Goal: Task Accomplishment & Management: Use online tool/utility

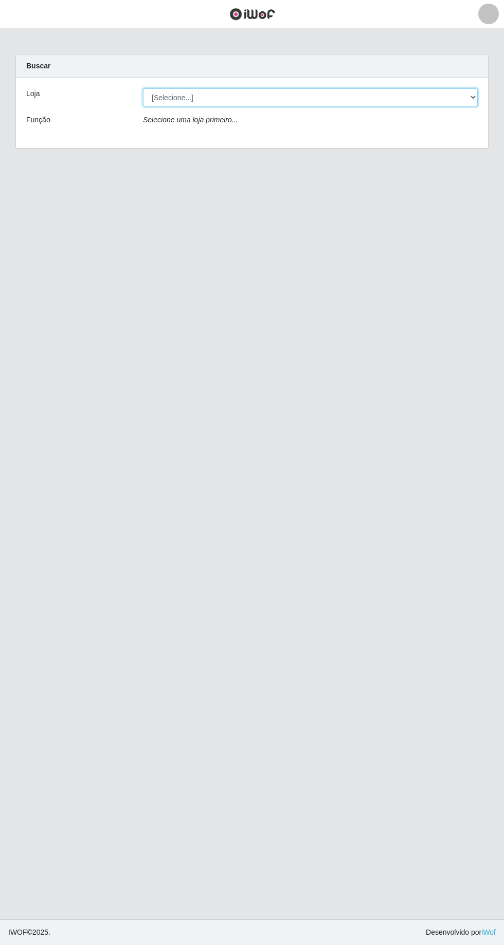
click at [381, 94] on select "[Selecione...] [GEOGRAPHIC_DATA] - [GEOGRAPHIC_DATA] [GEOGRAPHIC_DATA] - [GEOGR…" at bounding box center [310, 97] width 335 height 18
select select "508"
click at [143, 88] on select "[Selecione...] [GEOGRAPHIC_DATA] - [GEOGRAPHIC_DATA] [GEOGRAPHIC_DATA] - [GEOGR…" at bounding box center [310, 97] width 335 height 18
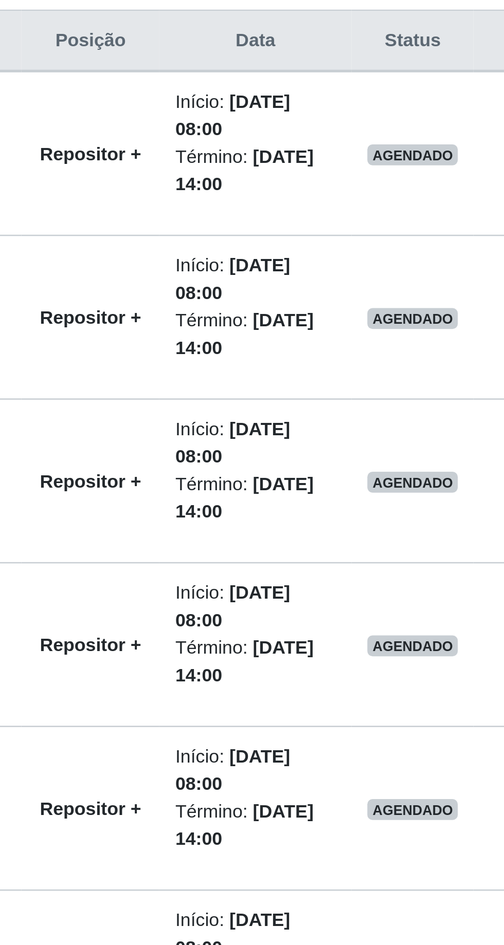
scroll to position [191, 0]
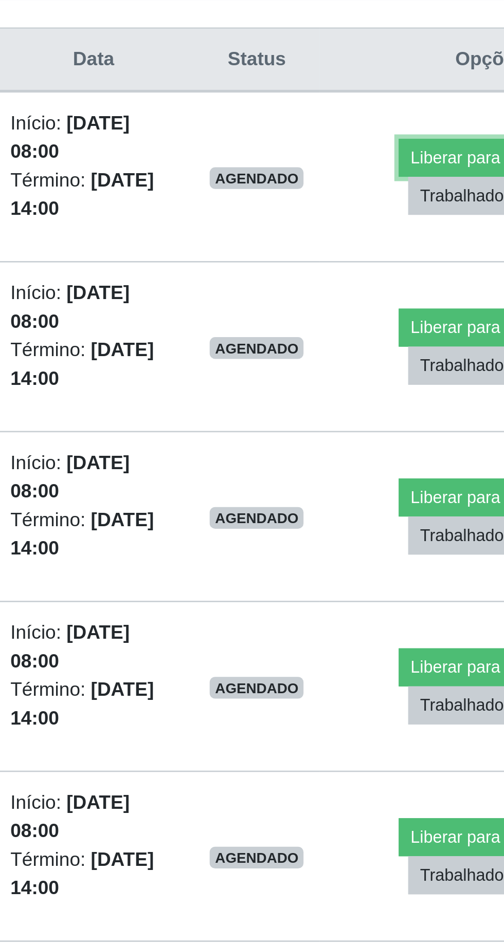
click at [388, 281] on button "Liberar para Trabalho" at bounding box center [412, 285] width 69 height 14
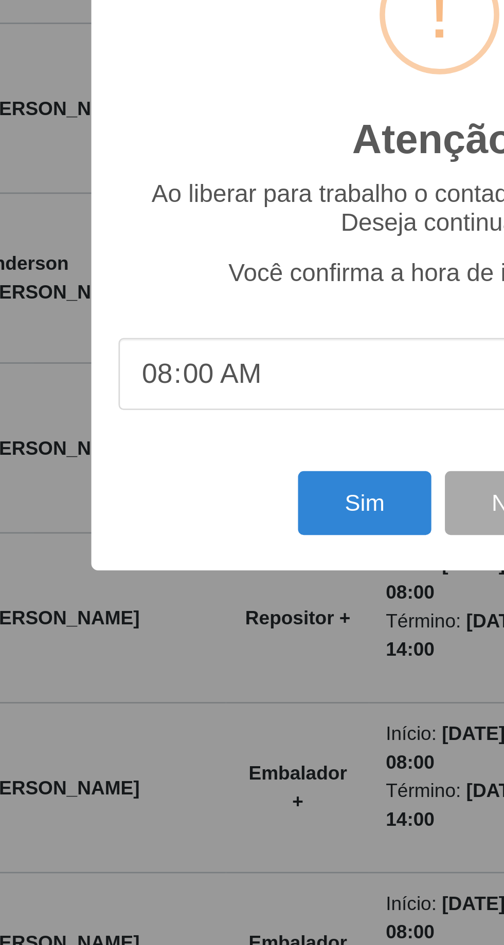
scroll to position [122, 0]
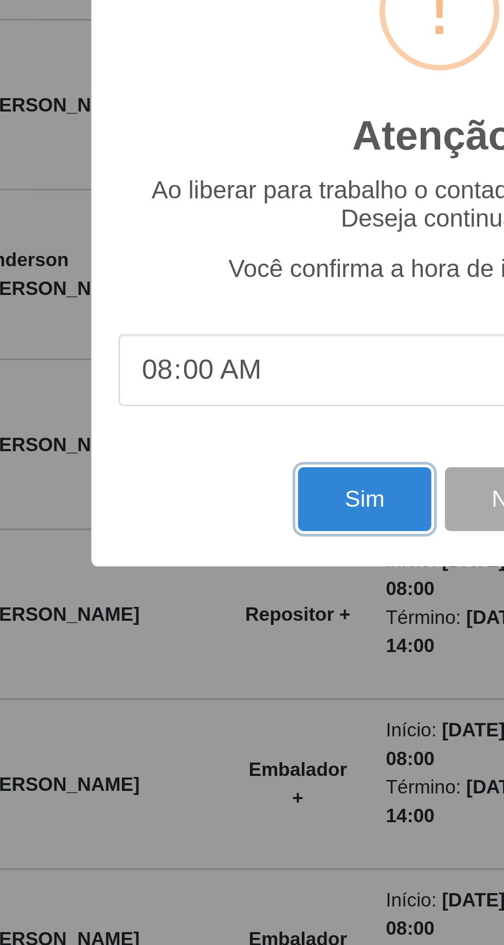
click at [218, 579] on button "Sim" at bounding box center [223, 574] width 50 height 24
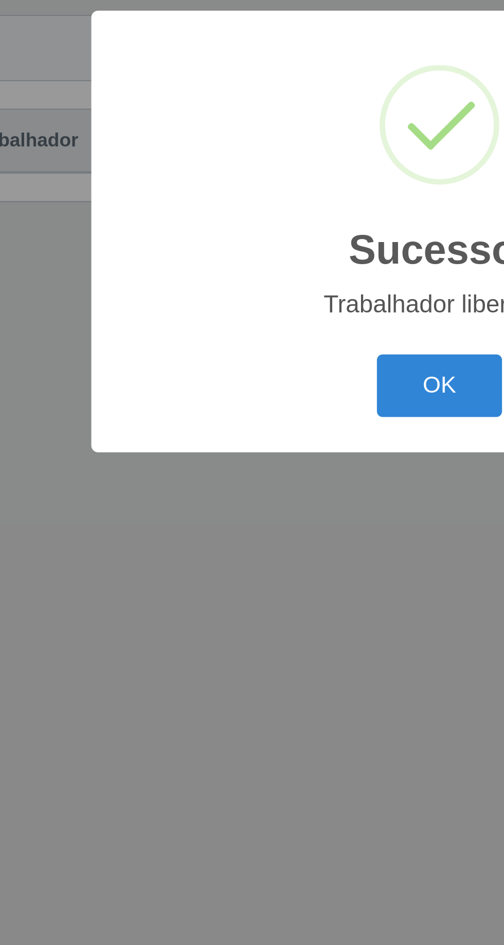
scroll to position [68, 0]
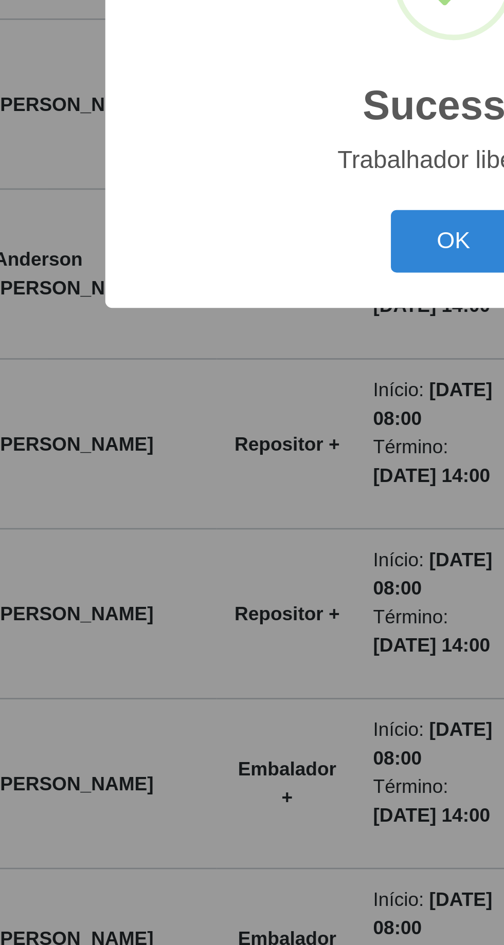
click at [239, 531] on button "OK" at bounding box center [252, 531] width 48 height 24
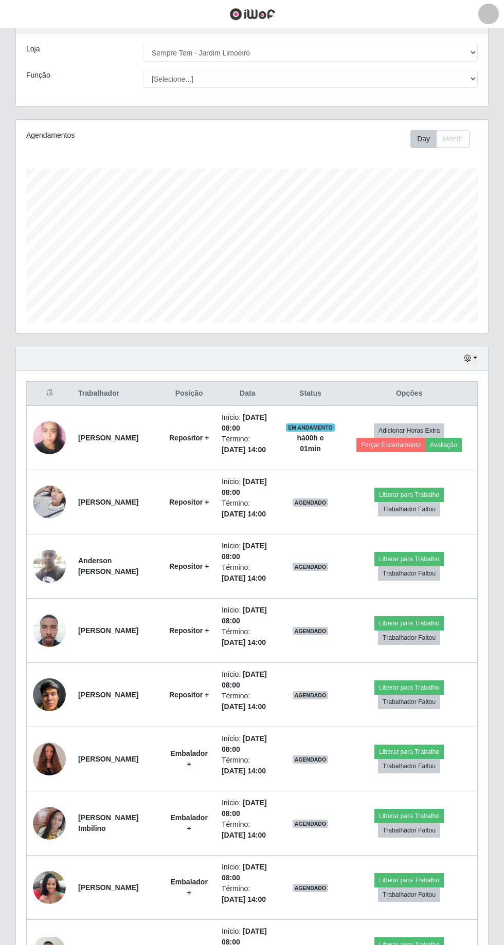
scroll to position [44, 0]
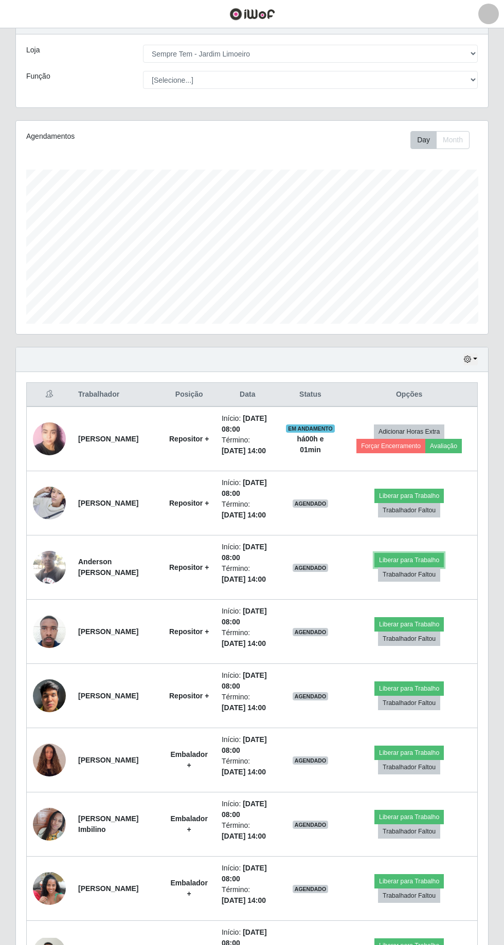
click at [408, 553] on button "Liberar para Trabalho" at bounding box center [408, 560] width 69 height 14
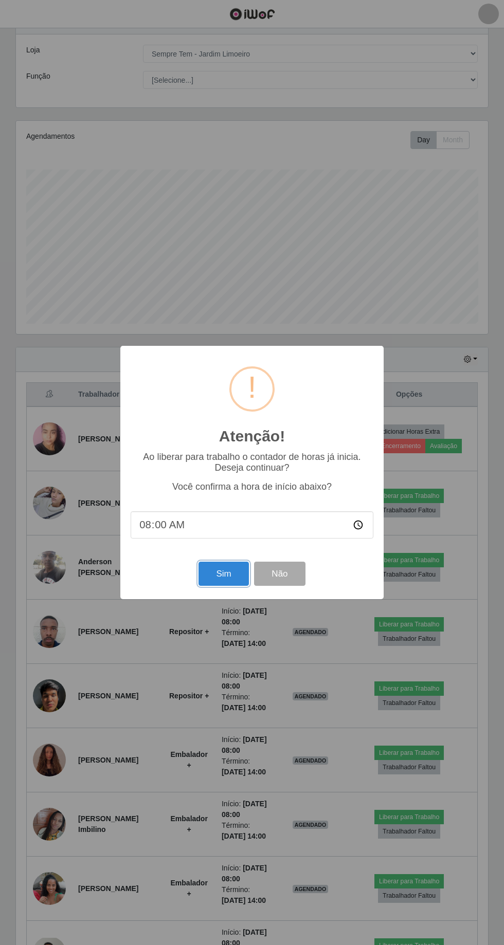
click at [217, 586] on button "Sim" at bounding box center [223, 574] width 50 height 24
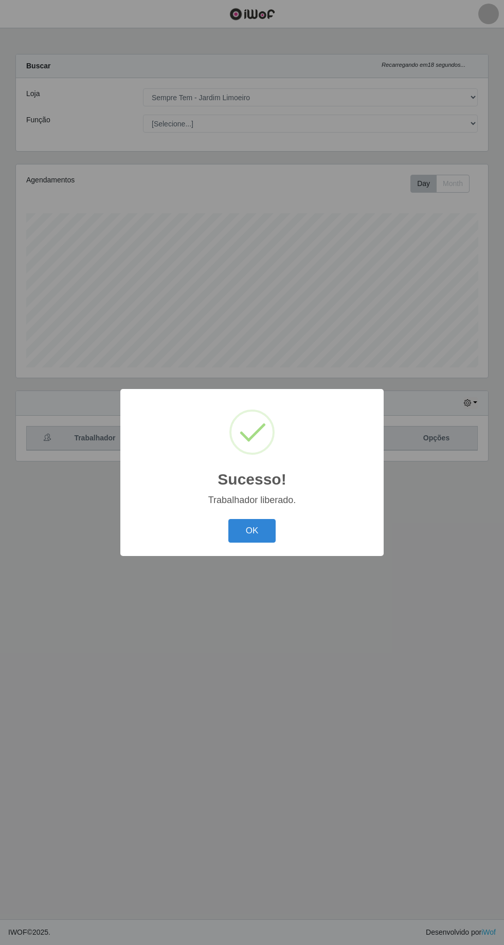
scroll to position [0, 0]
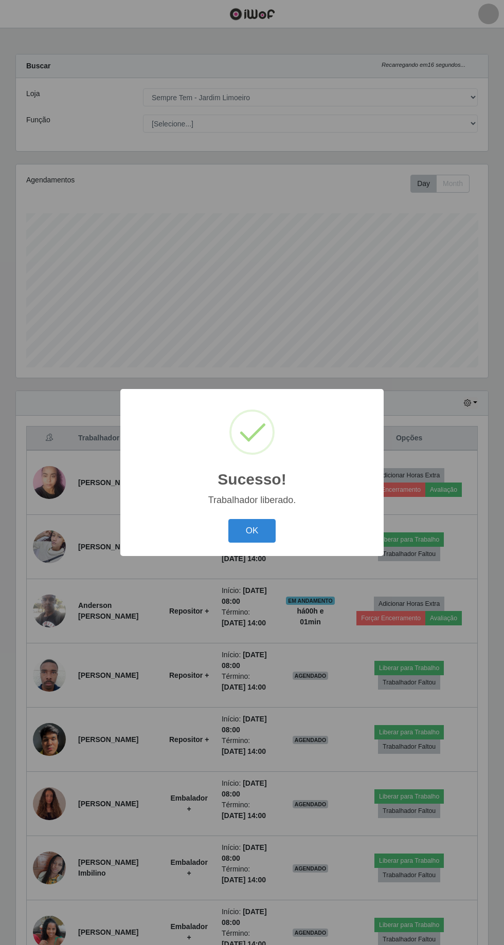
click at [242, 543] on button "OK" at bounding box center [252, 531] width 48 height 24
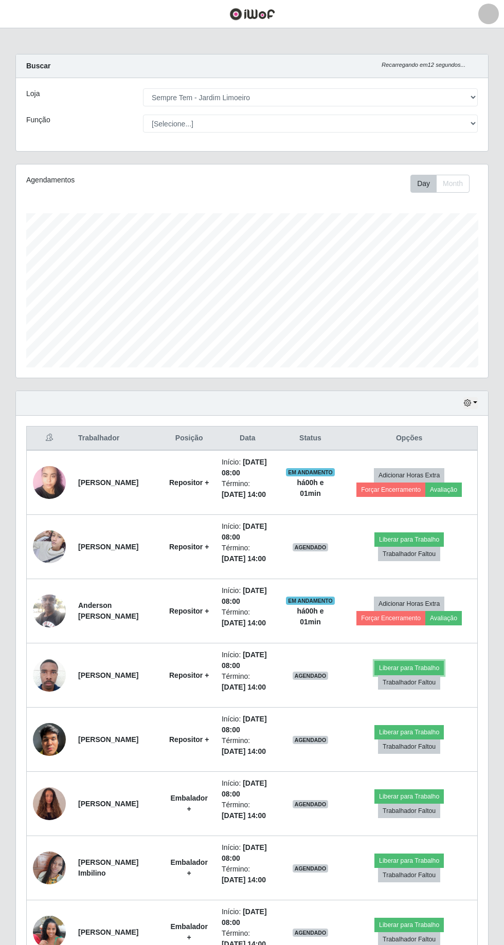
click at [395, 664] on button "Liberar para Trabalho" at bounding box center [408, 668] width 69 height 14
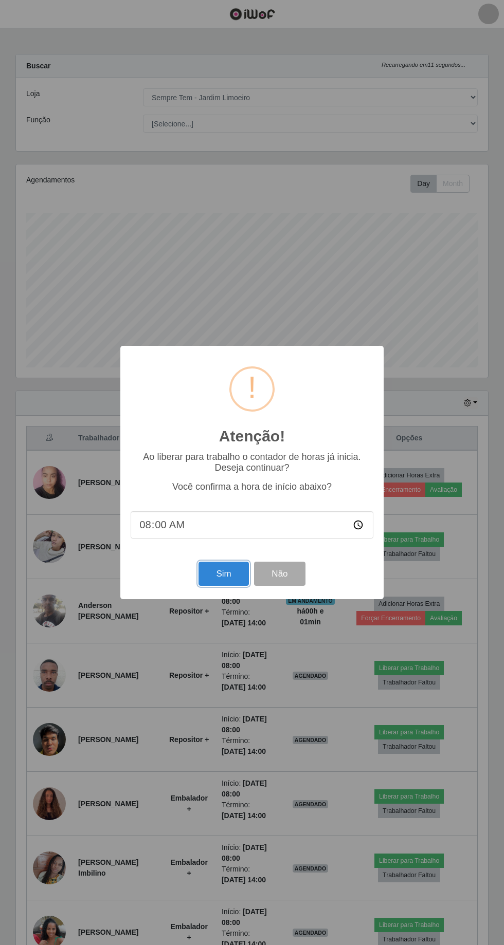
click at [208, 586] on button "Sim" at bounding box center [223, 574] width 50 height 24
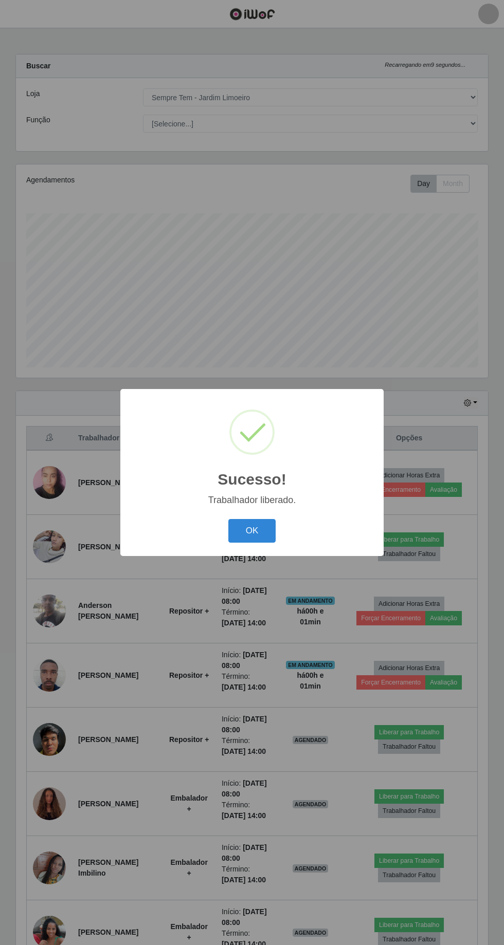
click at [251, 543] on button "OK" at bounding box center [252, 531] width 48 height 24
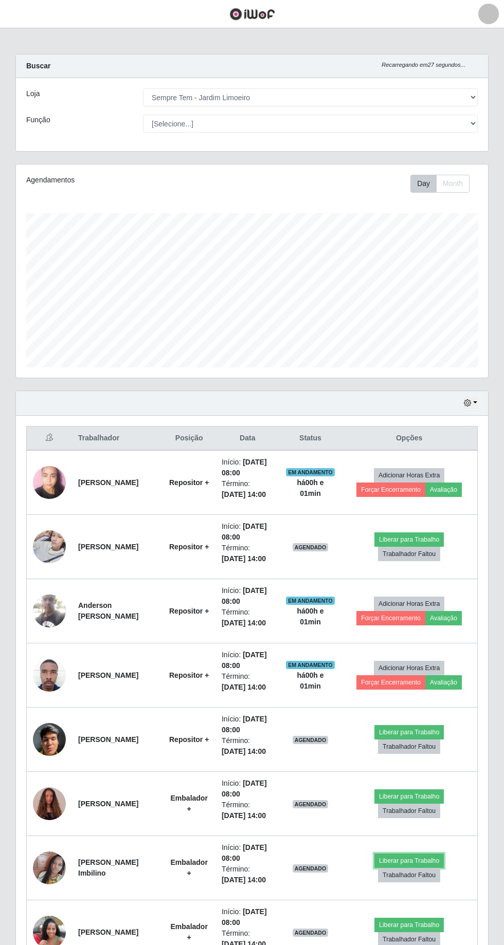
click at [398, 856] on button "Liberar para Trabalho" at bounding box center [408, 861] width 69 height 14
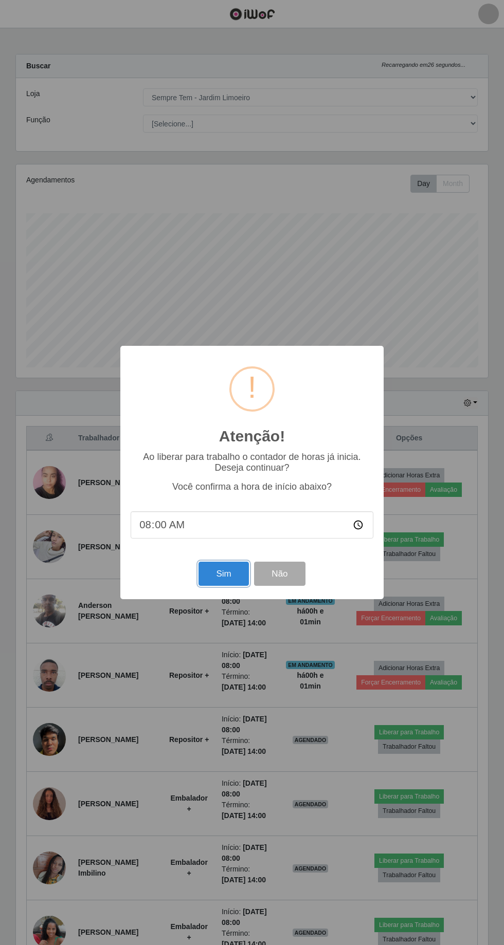
click at [211, 586] on button "Sim" at bounding box center [223, 574] width 50 height 24
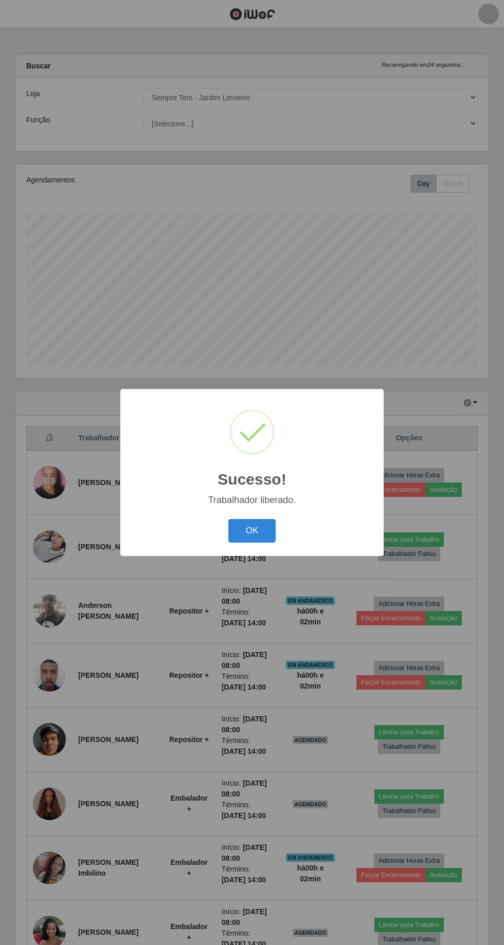
click at [255, 543] on button "OK" at bounding box center [252, 531] width 48 height 24
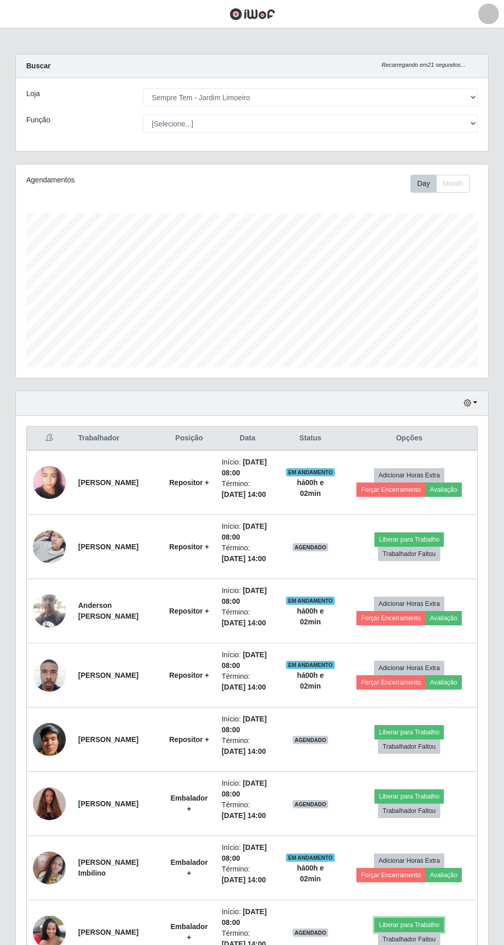
click at [392, 921] on button "Liberar para Trabalho" at bounding box center [408, 925] width 69 height 14
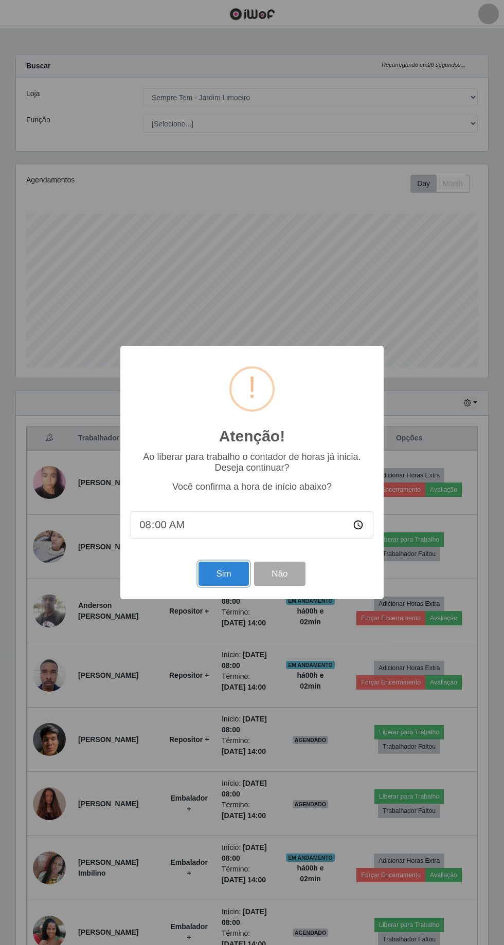
click at [223, 586] on button "Sim" at bounding box center [223, 574] width 50 height 24
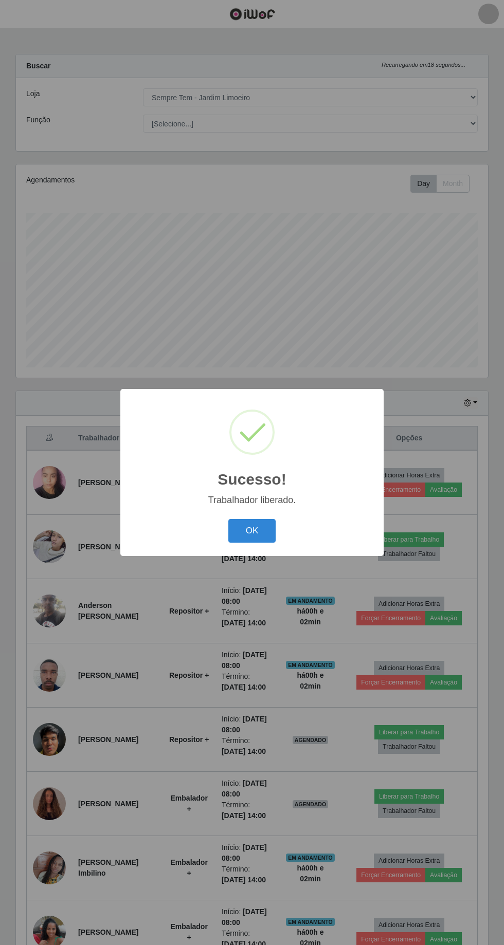
click at [240, 543] on button "OK" at bounding box center [252, 531] width 48 height 24
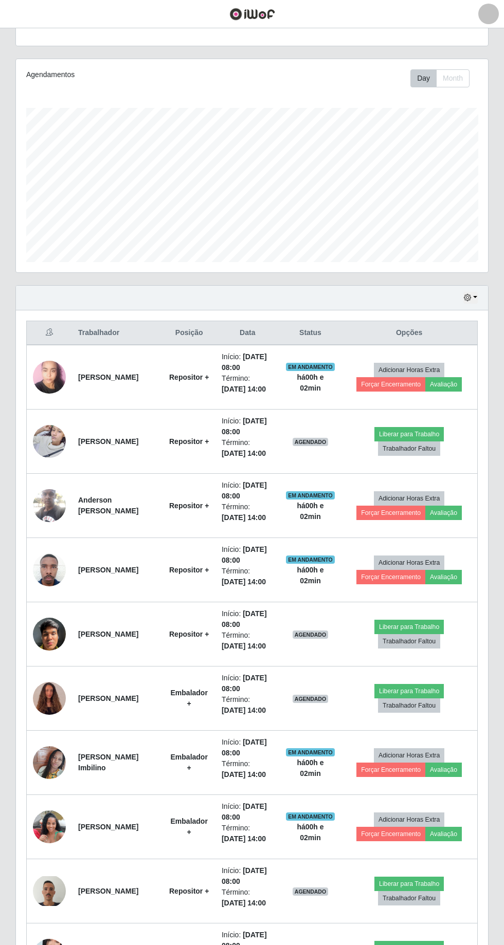
scroll to position [123, 0]
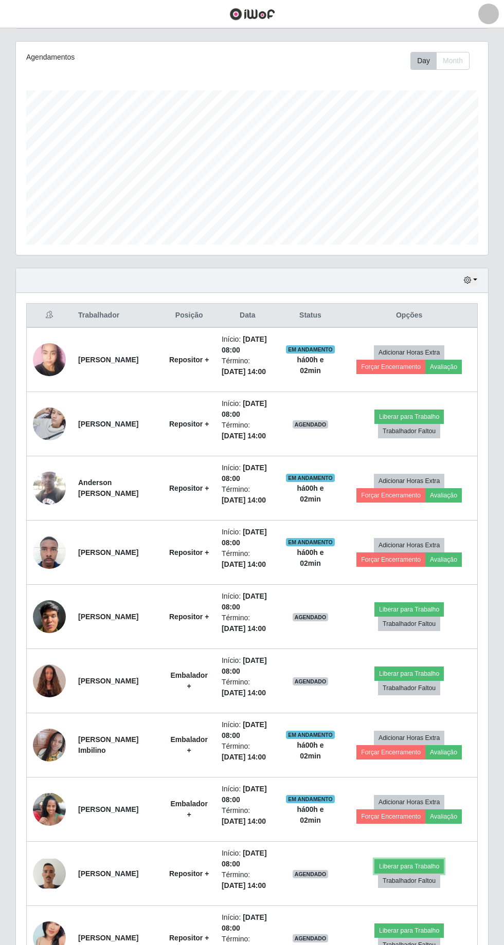
click at [390, 860] on button "Liberar para Trabalho" at bounding box center [408, 867] width 69 height 14
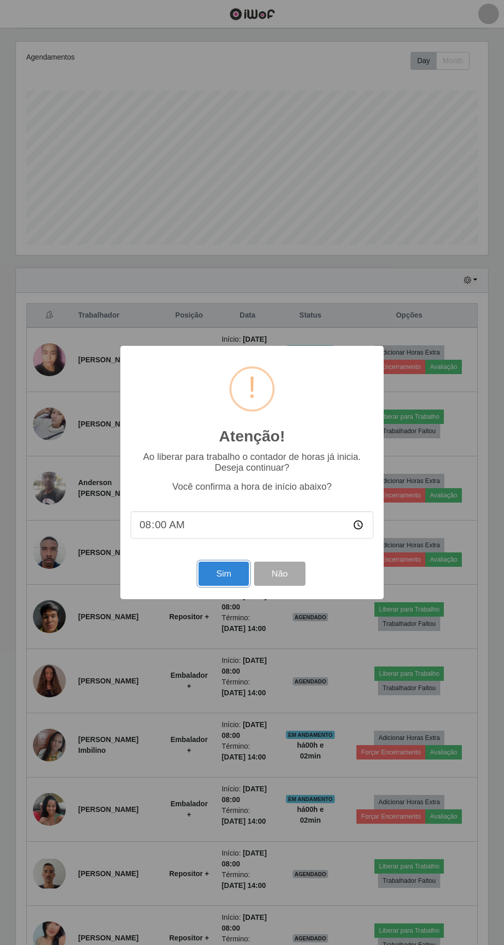
click at [208, 586] on button "Sim" at bounding box center [223, 574] width 50 height 24
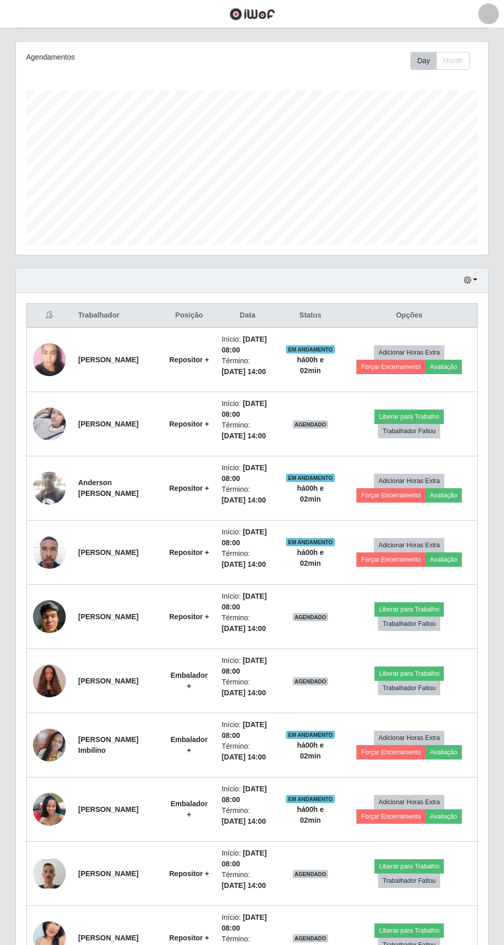
scroll to position [0, 0]
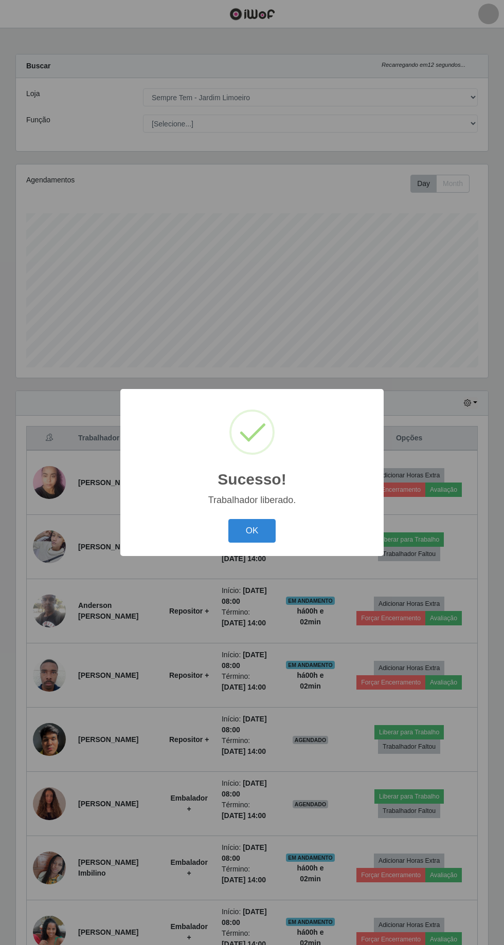
click at [239, 543] on button "OK" at bounding box center [252, 531] width 48 height 24
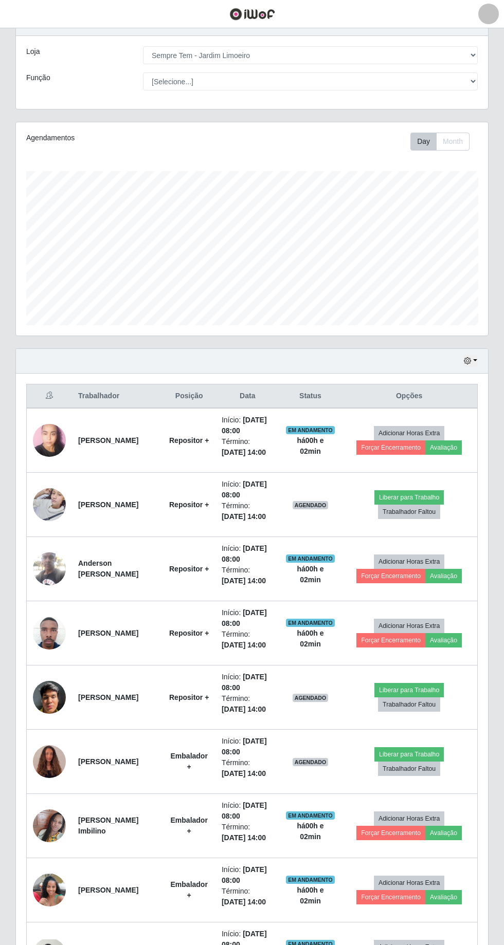
scroll to position [123, 0]
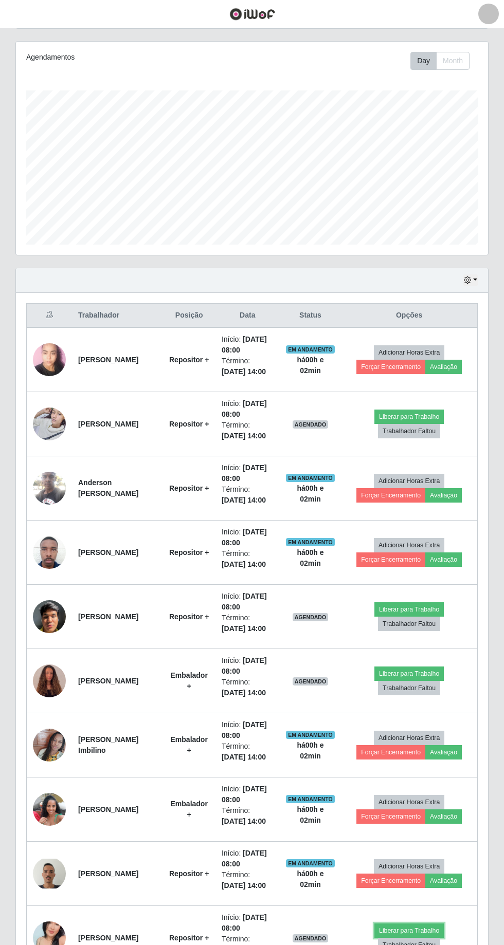
click at [398, 926] on button "Liberar para Trabalho" at bounding box center [408, 931] width 69 height 14
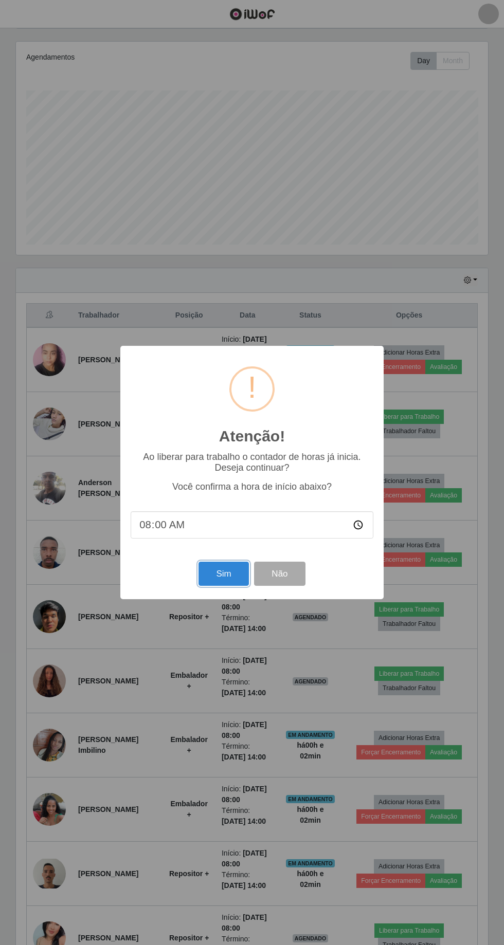
click at [229, 586] on button "Sim" at bounding box center [223, 574] width 50 height 24
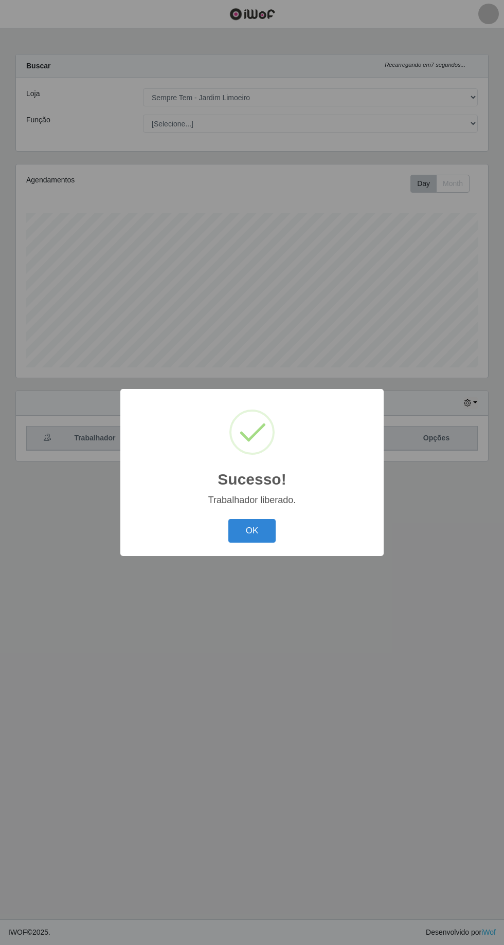
scroll to position [0, 0]
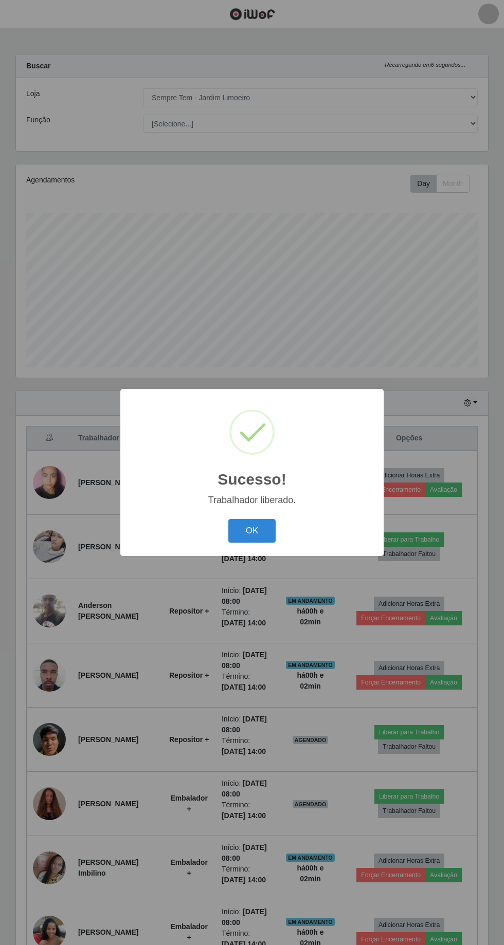
click at [251, 543] on button "OK" at bounding box center [252, 531] width 48 height 24
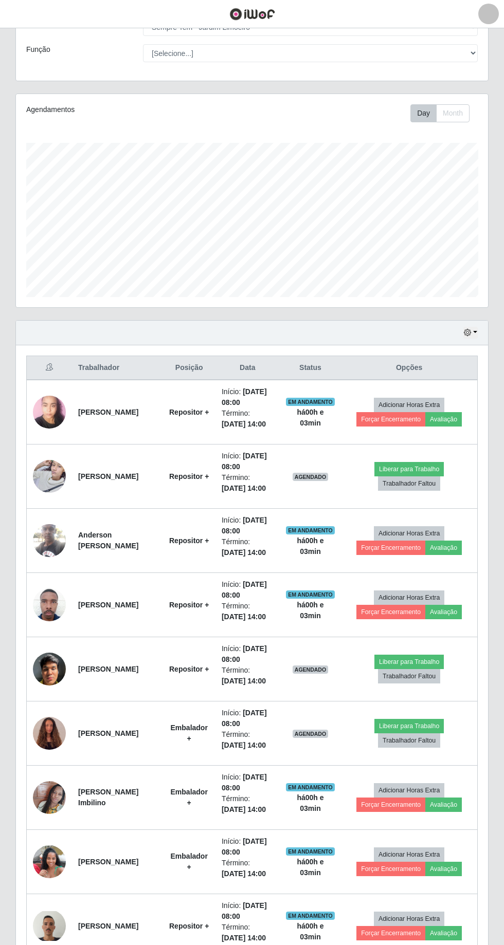
scroll to position [70, 0]
click at [408, 723] on button "Liberar para Trabalho" at bounding box center [408, 727] width 69 height 14
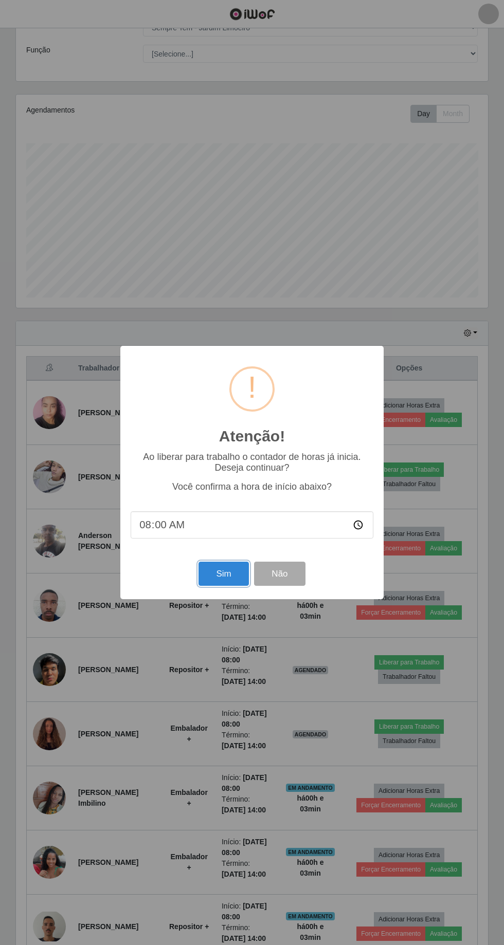
click at [204, 586] on button "Sim" at bounding box center [223, 574] width 50 height 24
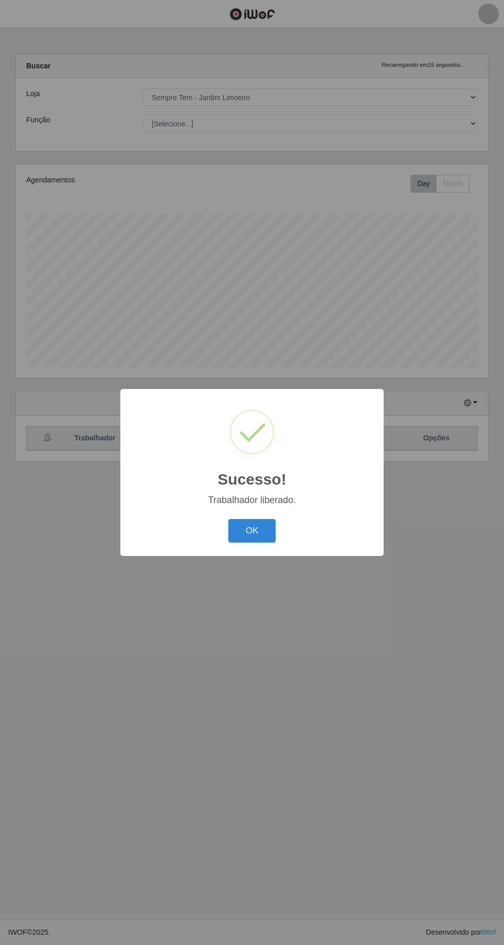
scroll to position [0, 0]
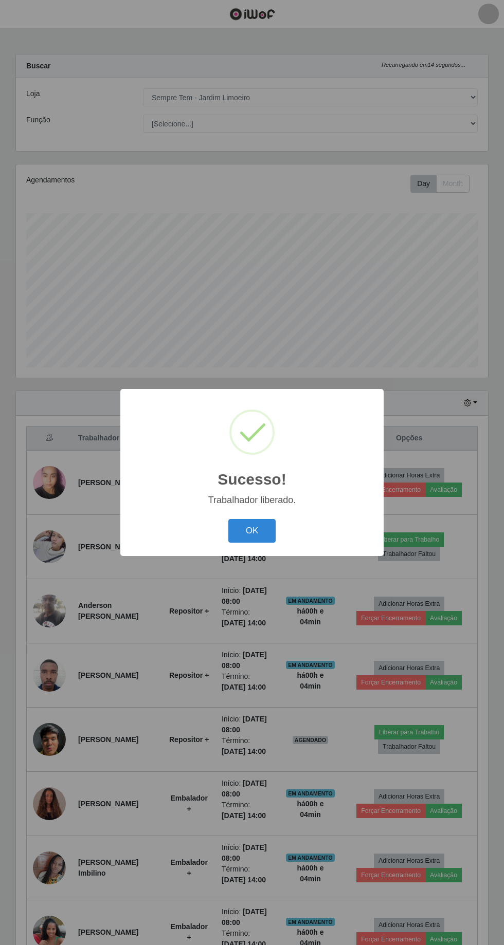
click at [237, 543] on button "OK" at bounding box center [252, 531] width 48 height 24
